Goal: Information Seeking & Learning: Learn about a topic

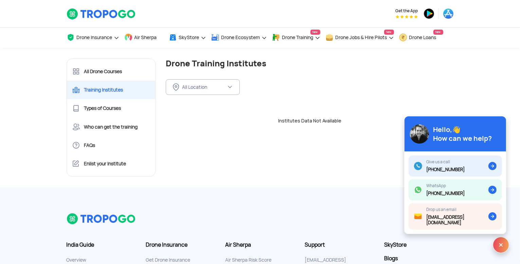
click at [284, 118] on div "Institutes Data Not Available" at bounding box center [310, 120] width 298 height 7
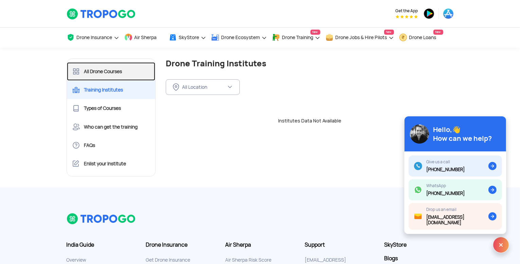
click at [91, 72] on link "All Drone Courses" at bounding box center [111, 71] width 89 height 18
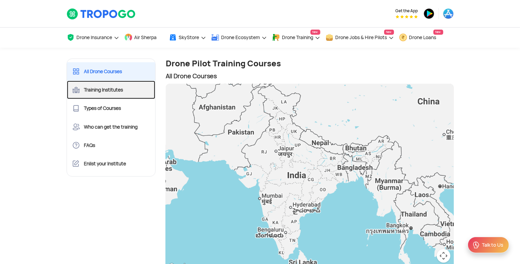
click at [96, 90] on link "Training Institutes" at bounding box center [111, 89] width 89 height 18
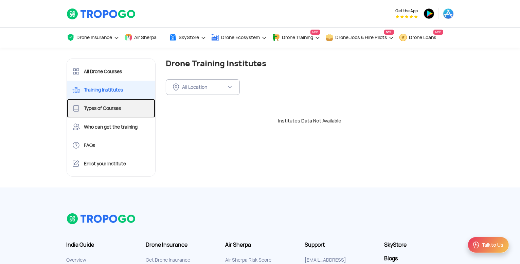
click at [113, 107] on link "Types of Courses" at bounding box center [111, 108] width 89 height 18
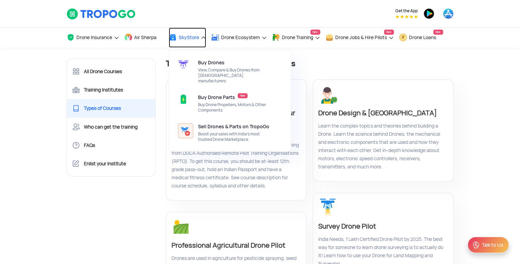
click at [202, 37] on link "SkyStore" at bounding box center [187, 38] width 37 height 20
